Goal: Task Accomplishment & Management: Manage account settings

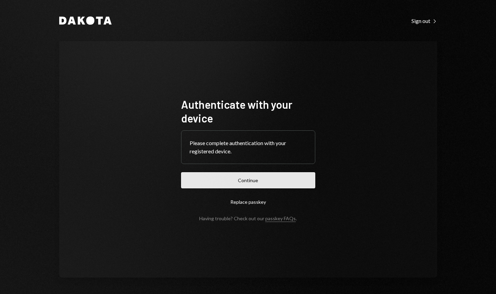
click at [275, 181] on button "Continue" at bounding box center [248, 180] width 134 height 16
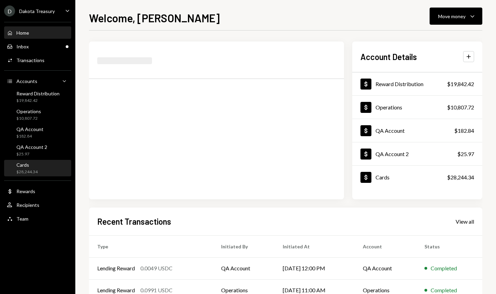
click at [41, 171] on div "Cards $28,244.34" at bounding box center [38, 168] width 62 height 13
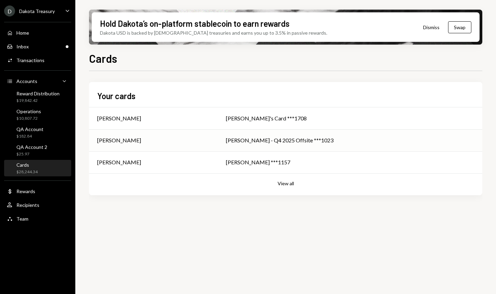
click at [236, 142] on div "[PERSON_NAME] - Q4 2025 Offsite ***1023" at bounding box center [350, 140] width 248 height 8
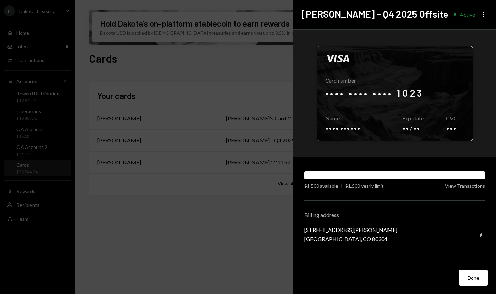
click at [438, 100] on div at bounding box center [395, 93] width 156 height 94
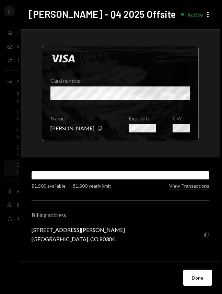
click at [186, 145] on div "Visa Card number Name [PERSON_NAME] Copy Exp. date CVC" at bounding box center [120, 93] width 199 height 128
click at [205, 233] on icon "button" at bounding box center [206, 234] width 4 height 4
